Goal: Information Seeking & Learning: Find specific fact

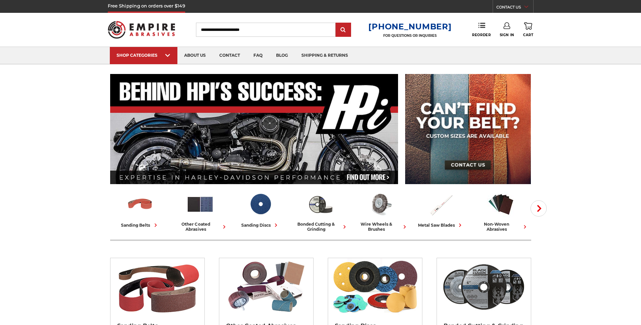
click at [242, 35] on input "Search" at bounding box center [266, 30] width 140 height 14
drag, startPoint x: 223, startPoint y: 22, endPoint x: 224, endPoint y: 31, distance: 9.2
click at [224, 25] on div "Toggle menu Menu Search [PHONE_NUMBER] FOR QUESTIONS OR INQUIRIES Phone Reorder…" at bounding box center [321, 30] width 426 height 34
click at [290, 27] on input "Search" at bounding box center [266, 30] width 140 height 14
drag, startPoint x: 275, startPoint y: 30, endPoint x: 180, endPoint y: 30, distance: 94.6
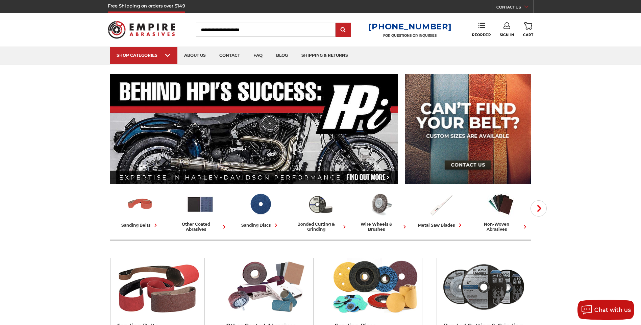
click at [180, 30] on div "Toggle menu Menu Search [PHONE_NUMBER] FOR QUESTIONS OR INQUIRIES Phone Reorder…" at bounding box center [321, 30] width 426 height 34
click at [246, 38] on div "Toggle menu Menu Search [PHONE_NUMBER] FOR QUESTIONS OR INQUIRIES Phone Reorder…" at bounding box center [321, 30] width 426 height 34
click at [245, 33] on input "Search" at bounding box center [266, 30] width 140 height 14
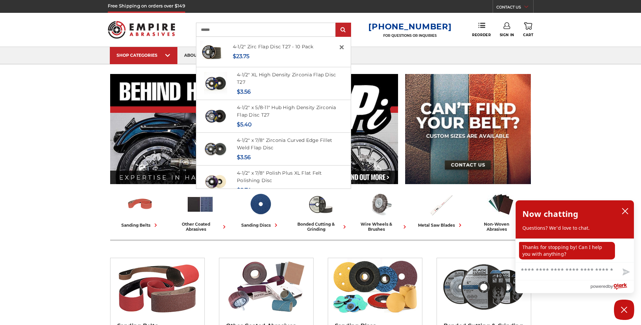
type input "******"
click at [337, 23] on input "submit" at bounding box center [344, 30] width 14 height 14
